Goal: Browse casually

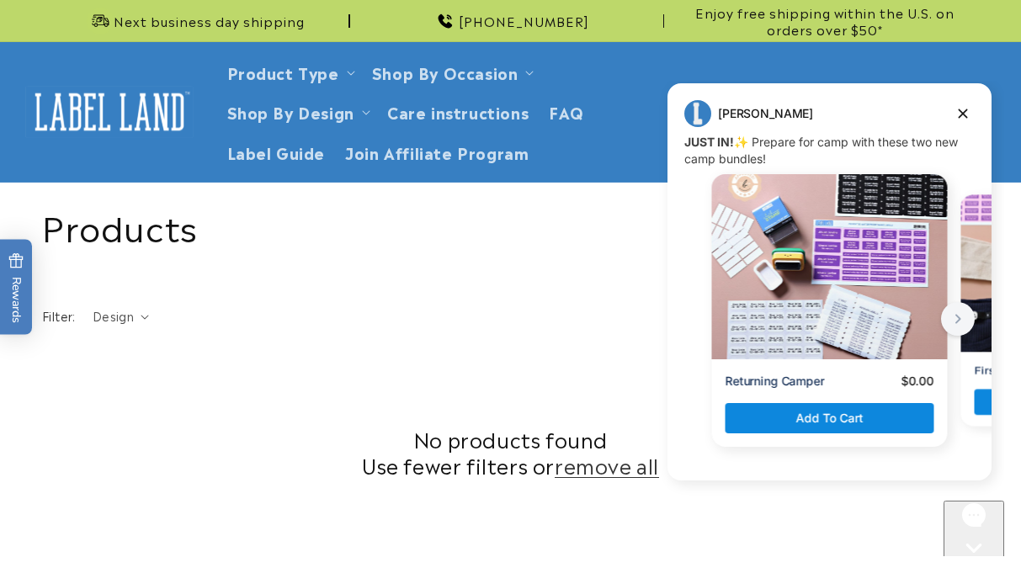
scroll to position [712, 0]
